Goal: Information Seeking & Learning: Learn about a topic

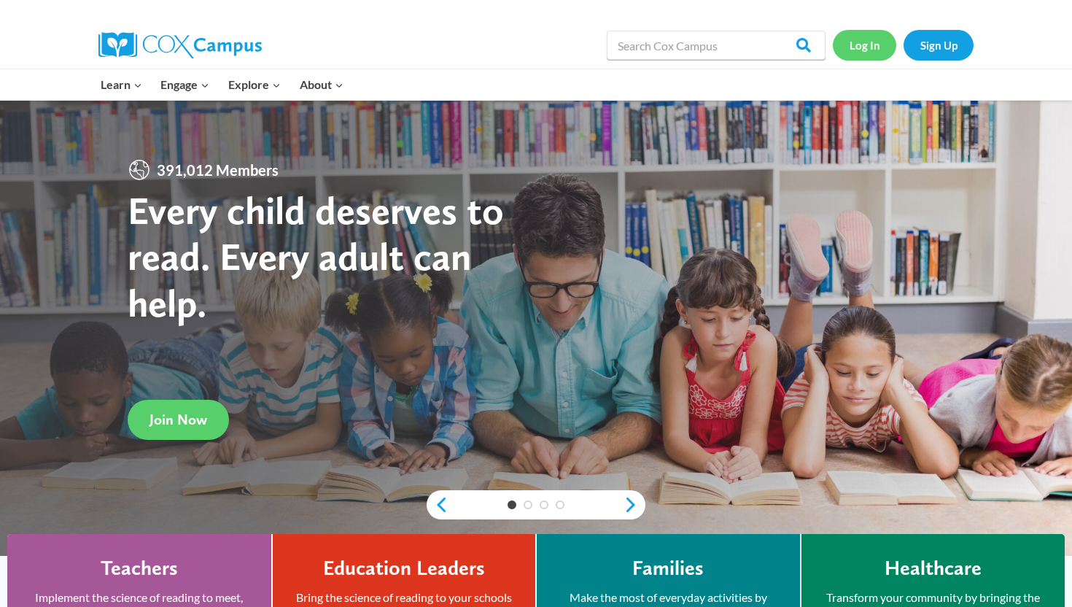
click at [864, 44] on link "Log In" at bounding box center [864, 45] width 63 height 30
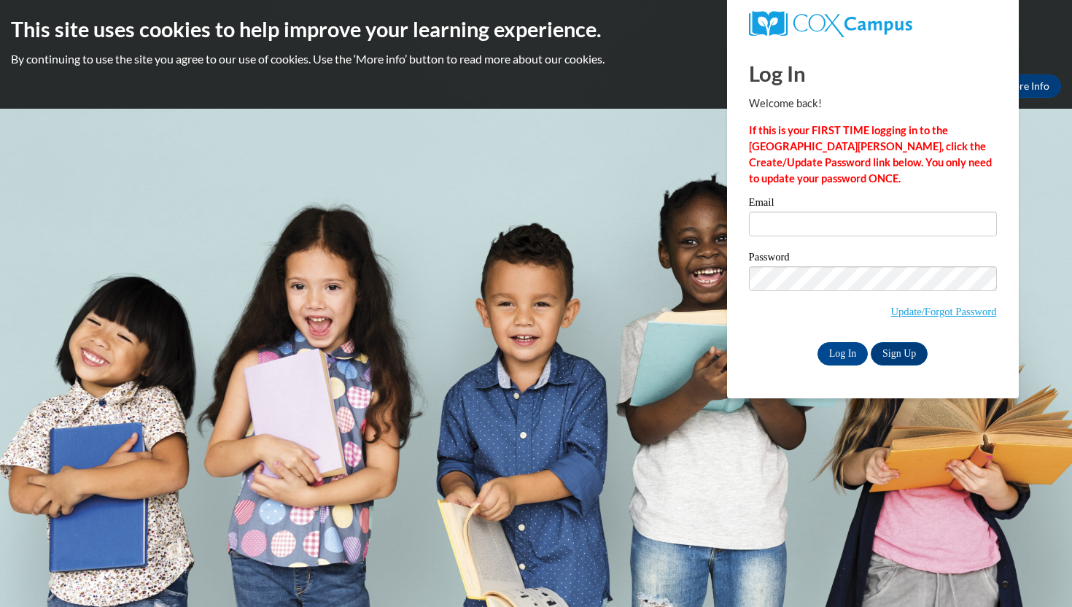
type input "[EMAIL_ADDRESS][DOMAIN_NAME]"
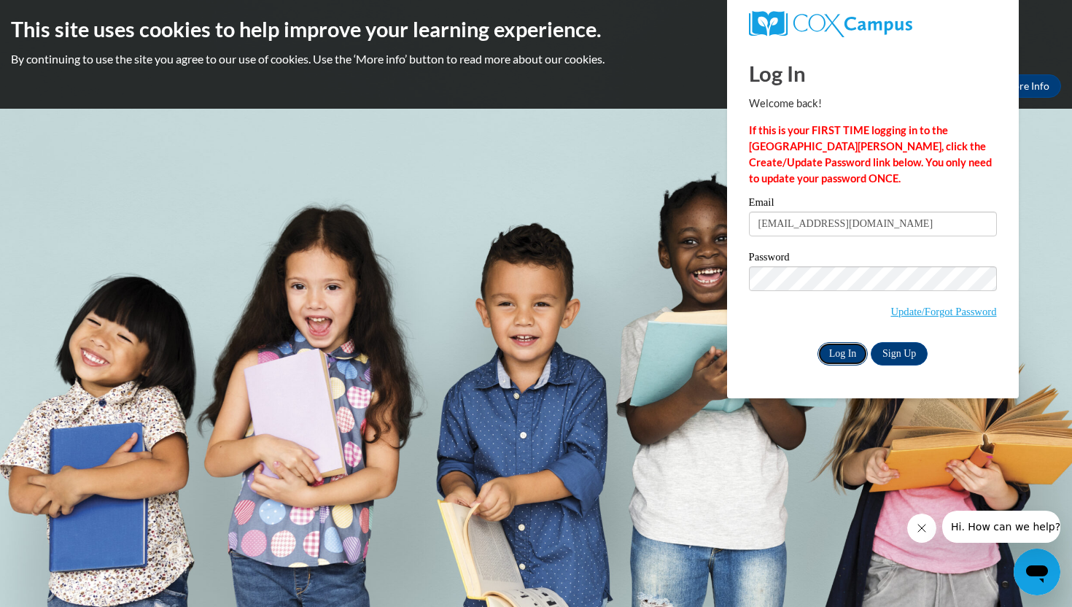
click at [843, 357] on input "Log In" at bounding box center [843, 353] width 51 height 23
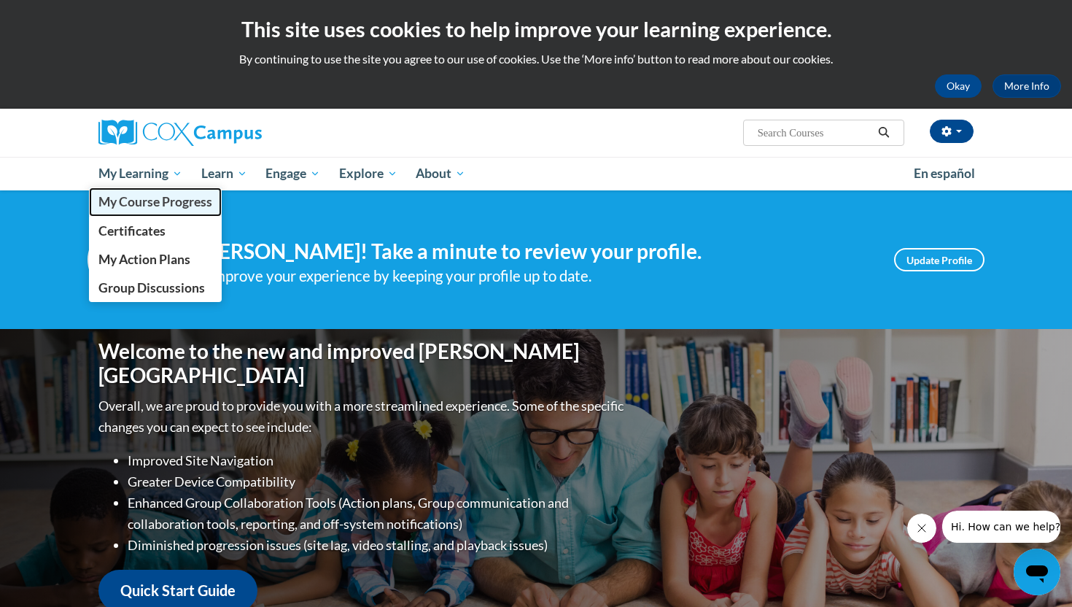
click at [135, 198] on span "My Course Progress" at bounding box center [155, 201] width 114 height 15
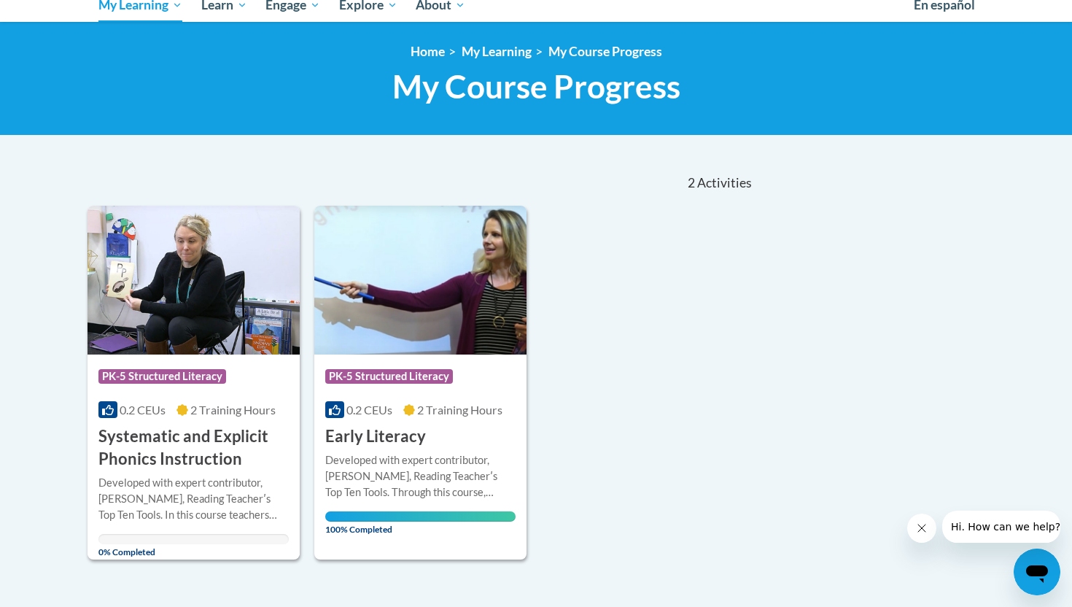
scroll to position [206, 0]
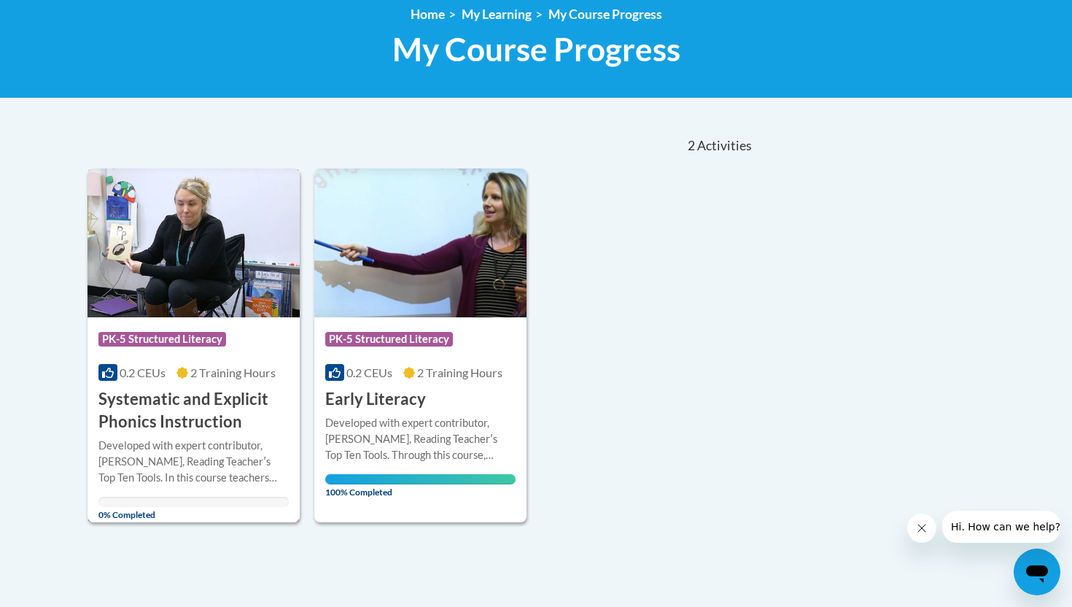
click at [185, 416] on h3 "Systematic and Explicit Phonics Instruction" at bounding box center [193, 410] width 190 height 45
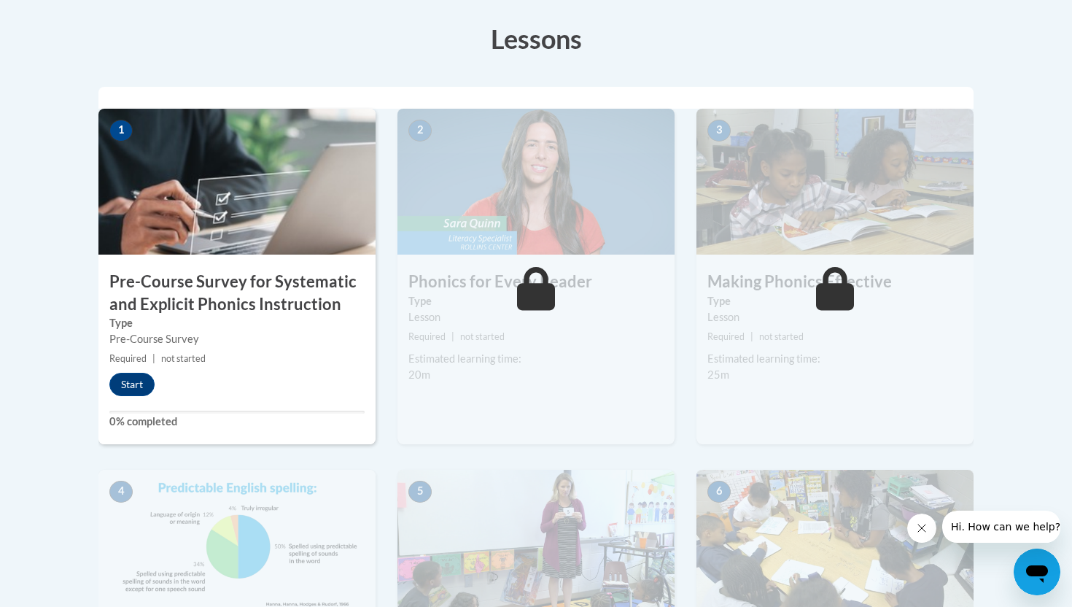
scroll to position [407, 0]
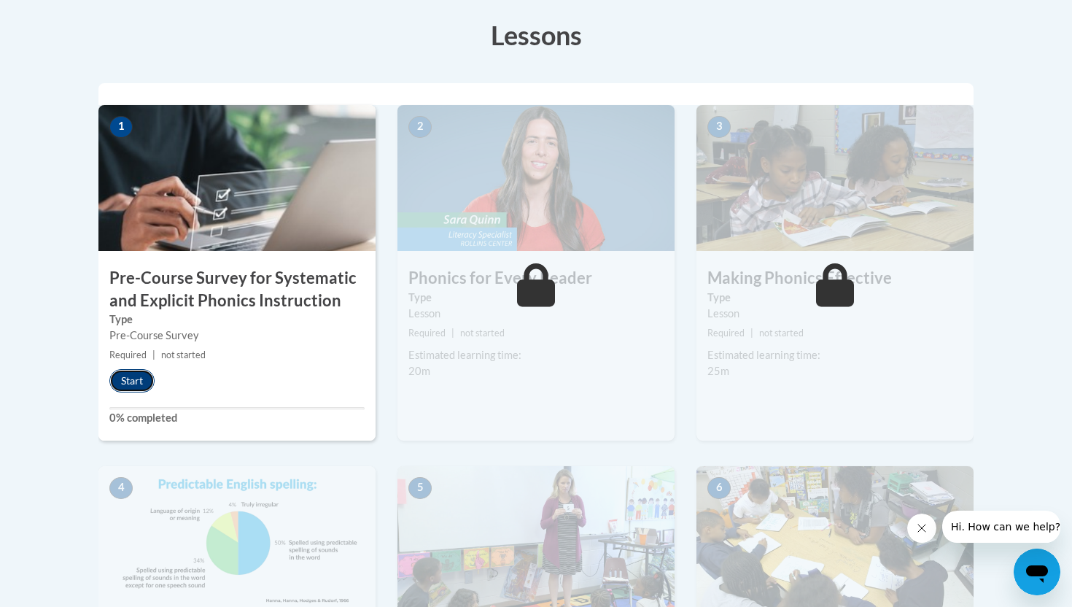
click at [135, 384] on button "Start" at bounding box center [131, 380] width 45 height 23
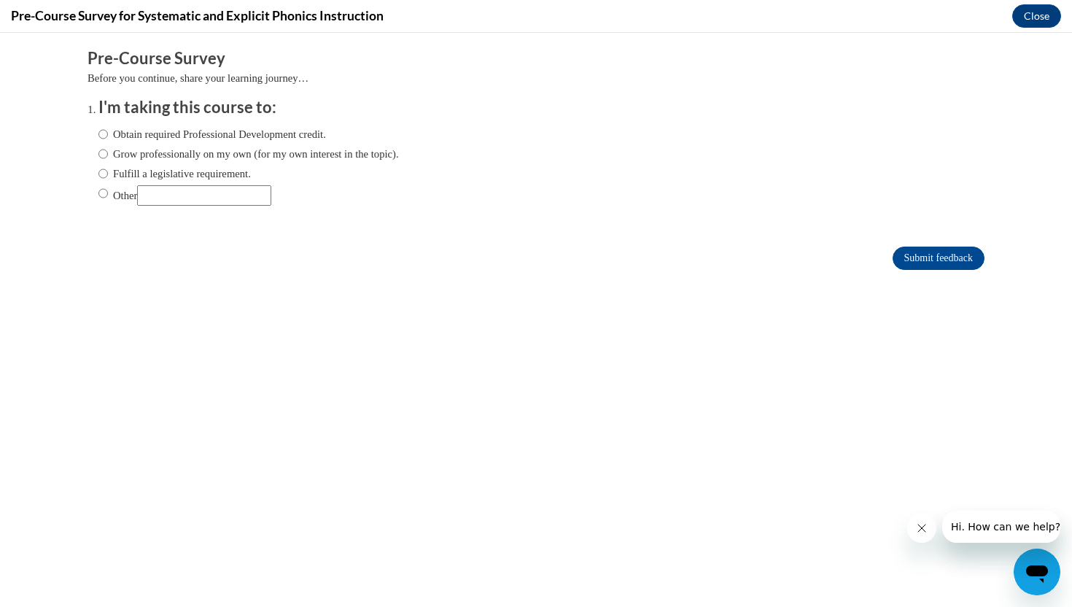
scroll to position [0, 0]
click at [158, 154] on label "Grow professionally on my own (for my own interest in the topic)." at bounding box center [248, 154] width 301 height 16
click at [108, 154] on input "Grow professionally on my own (for my own interest in the topic)." at bounding box center [102, 154] width 9 height 16
radio input "true"
click at [907, 255] on input "Submit feedback" at bounding box center [939, 258] width 92 height 23
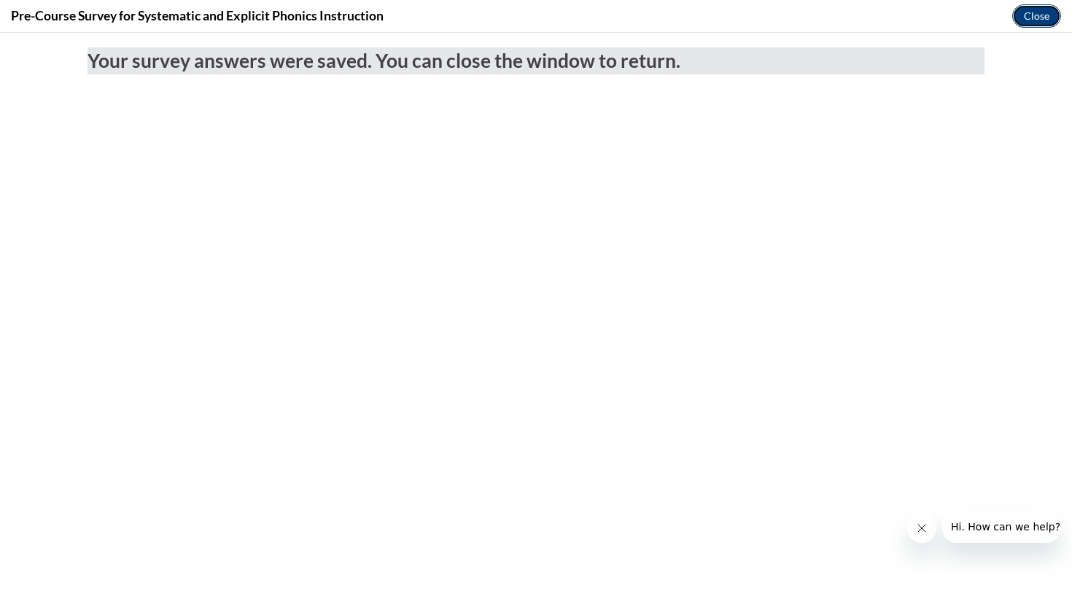
click at [1023, 15] on button "Close" at bounding box center [1036, 15] width 49 height 23
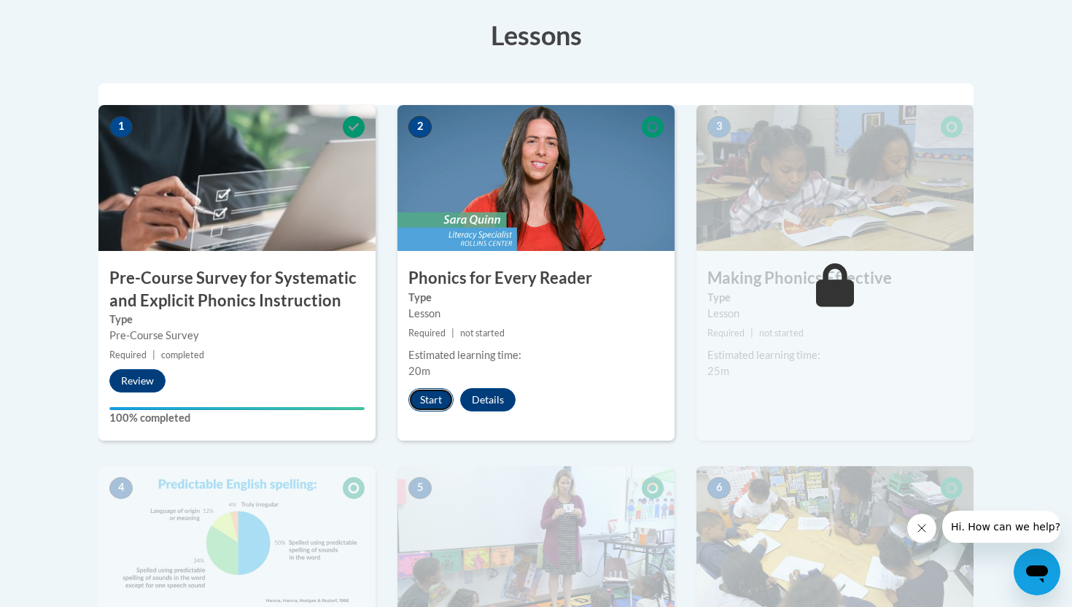
click at [428, 399] on button "Start" at bounding box center [430, 399] width 45 height 23
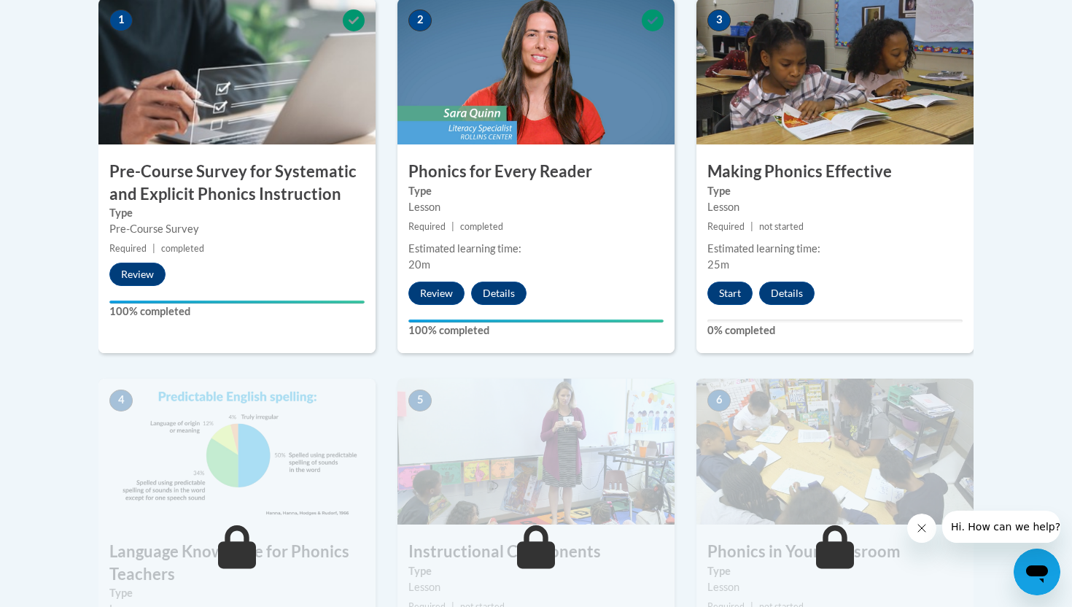
scroll to position [512, 0]
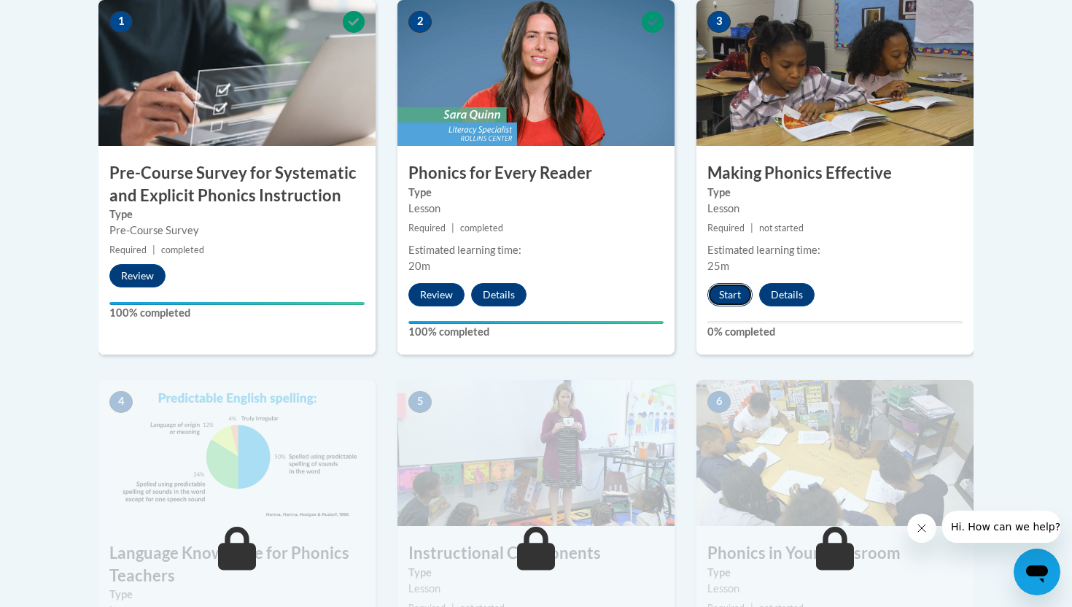
click at [728, 291] on button "Start" at bounding box center [730, 294] width 45 height 23
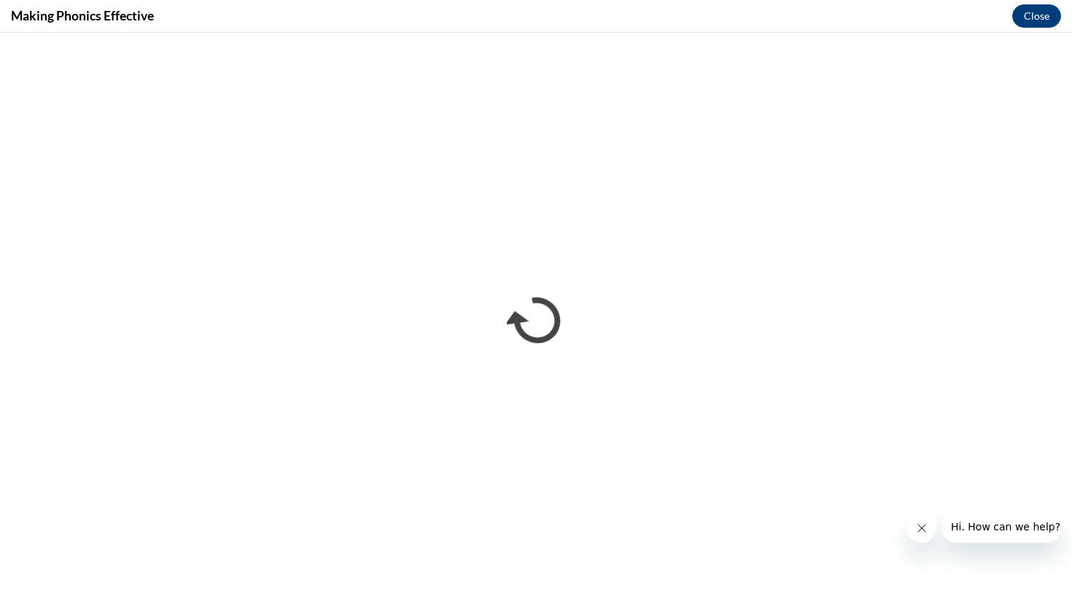
scroll to position [0, 0]
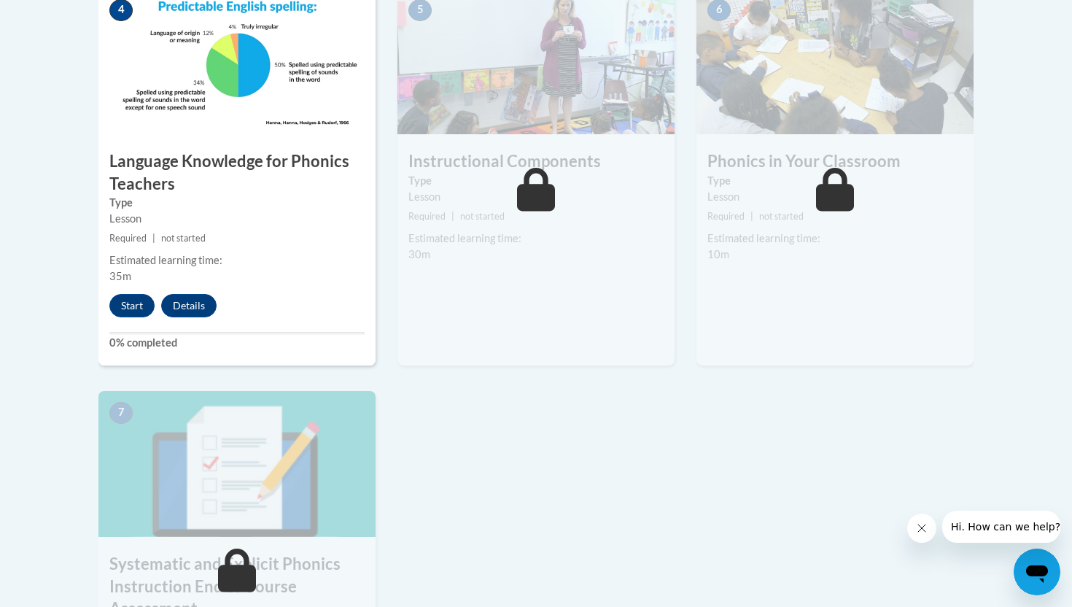
scroll to position [897, 0]
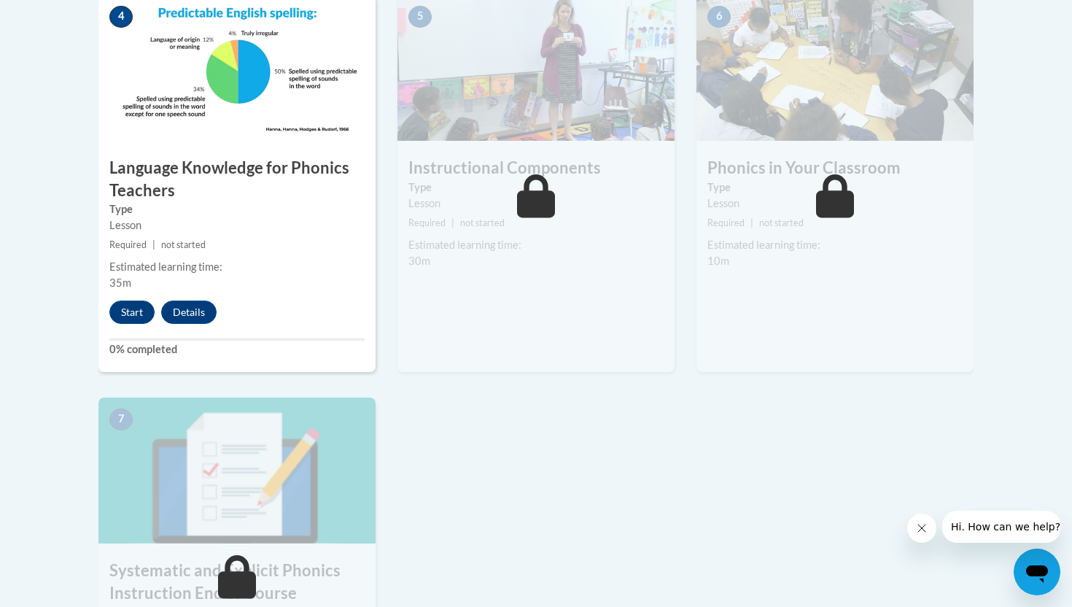
click at [1050, 165] on body "This site uses cookies to help improve your learning experience. By continuing …" at bounding box center [536, 104] width 1072 height 2002
